Goal: Information Seeking & Learning: Find specific fact

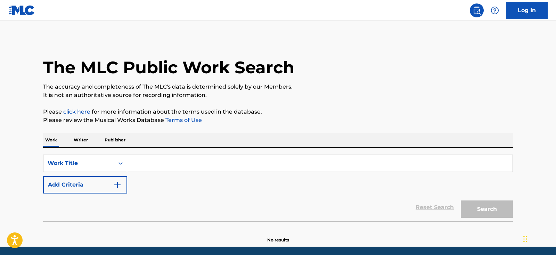
click at [146, 168] on input "Search Form" at bounding box center [319, 163] width 385 height 17
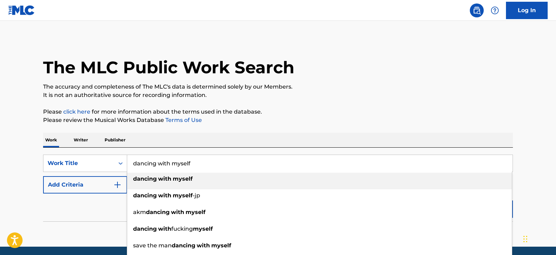
type input "dancing with myself"
click at [158, 183] on div "dancing with myself" at bounding box center [319, 179] width 384 height 13
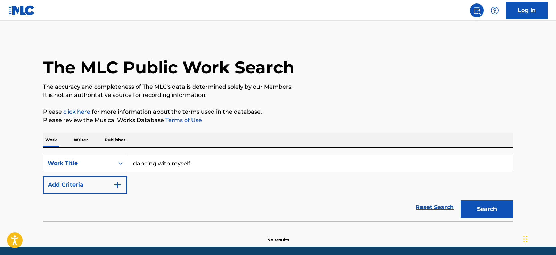
click at [84, 190] on button "Add Criteria" at bounding box center [85, 184] width 84 height 17
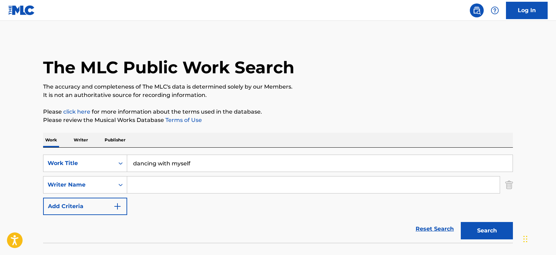
click at [159, 189] on input "Search Form" at bounding box center [313, 184] width 372 height 17
type input "maddell"
click at [461, 222] on button "Search" at bounding box center [487, 230] width 52 height 17
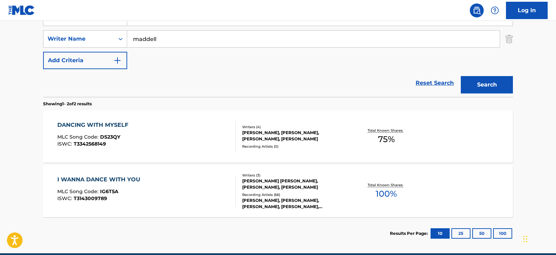
click at [111, 127] on div "DANCING WITH MYSELF" at bounding box center [94, 125] width 74 height 8
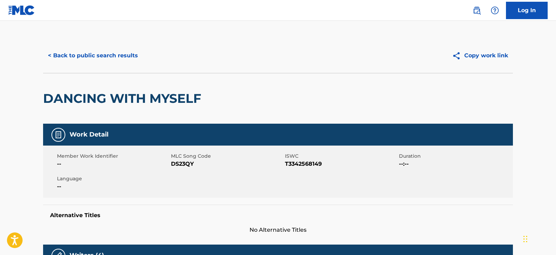
click at [66, 55] on button "< Back to public search results" at bounding box center [93, 55] width 100 height 17
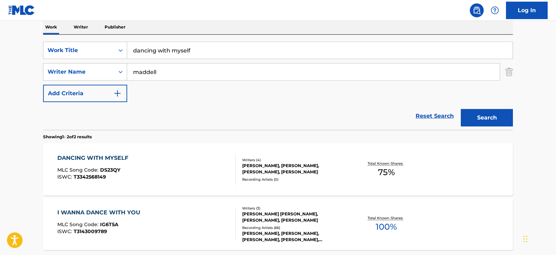
scroll to position [101, 0]
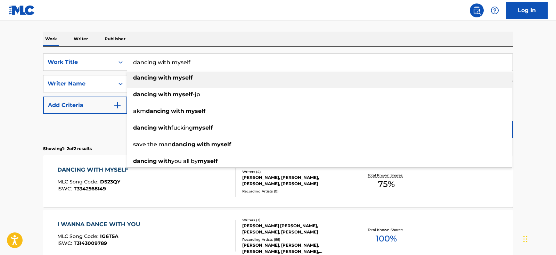
drag, startPoint x: 200, startPoint y: 60, endPoint x: 75, endPoint y: 58, distance: 125.7
click at [127, 58] on input "dancing with myself" at bounding box center [319, 62] width 385 height 17
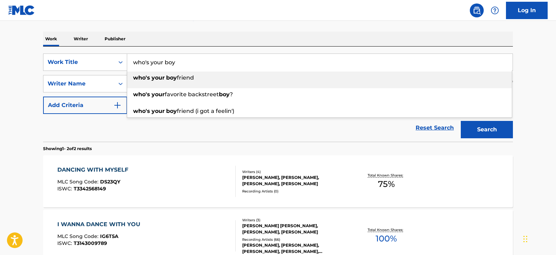
click at [144, 77] on strong "who's" at bounding box center [141, 77] width 17 height 7
type input "who's your boyfriend"
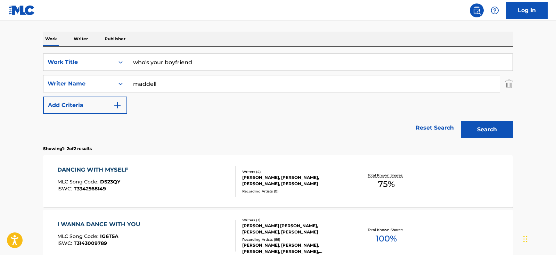
click at [500, 134] on button "Search" at bounding box center [487, 129] width 52 height 17
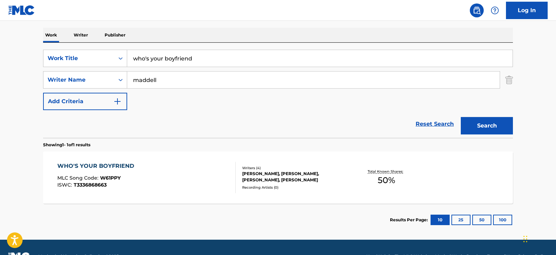
scroll to position [105, 0]
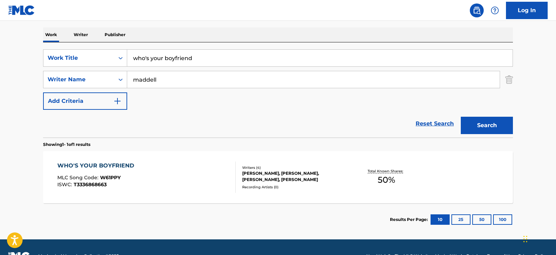
click at [80, 165] on div "WHO'S YOUR BOYFRIEND" at bounding box center [97, 165] width 80 height 8
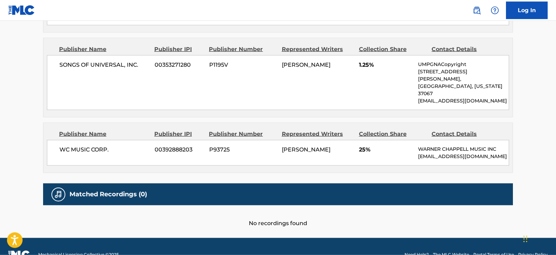
scroll to position [397, 0]
